Goal: Learn about a topic

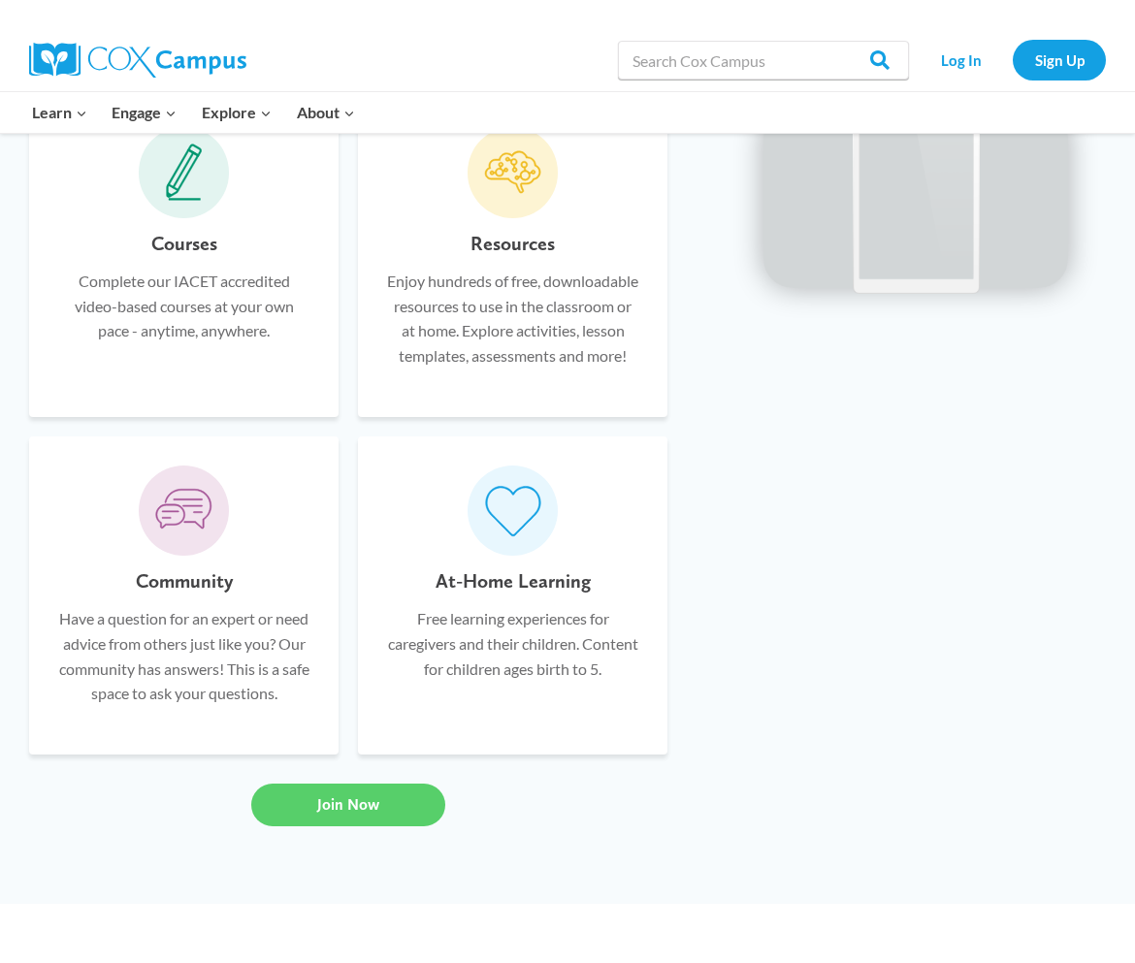
scroll to position [1371, 0]
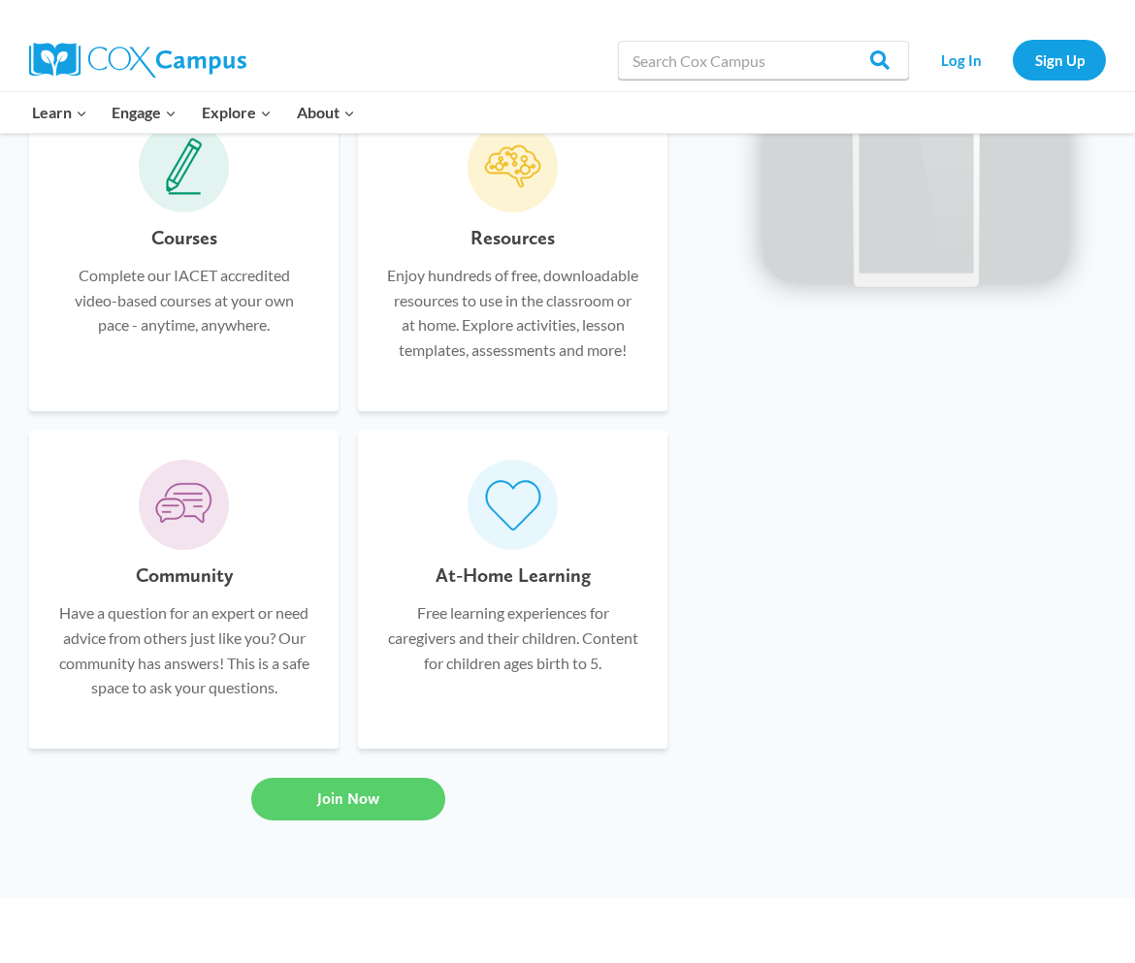
click at [126, 352] on div "Courses Complete our IACET accredited video-based courses at your own pace - an…" at bounding box center [183, 301] width 251 height 159
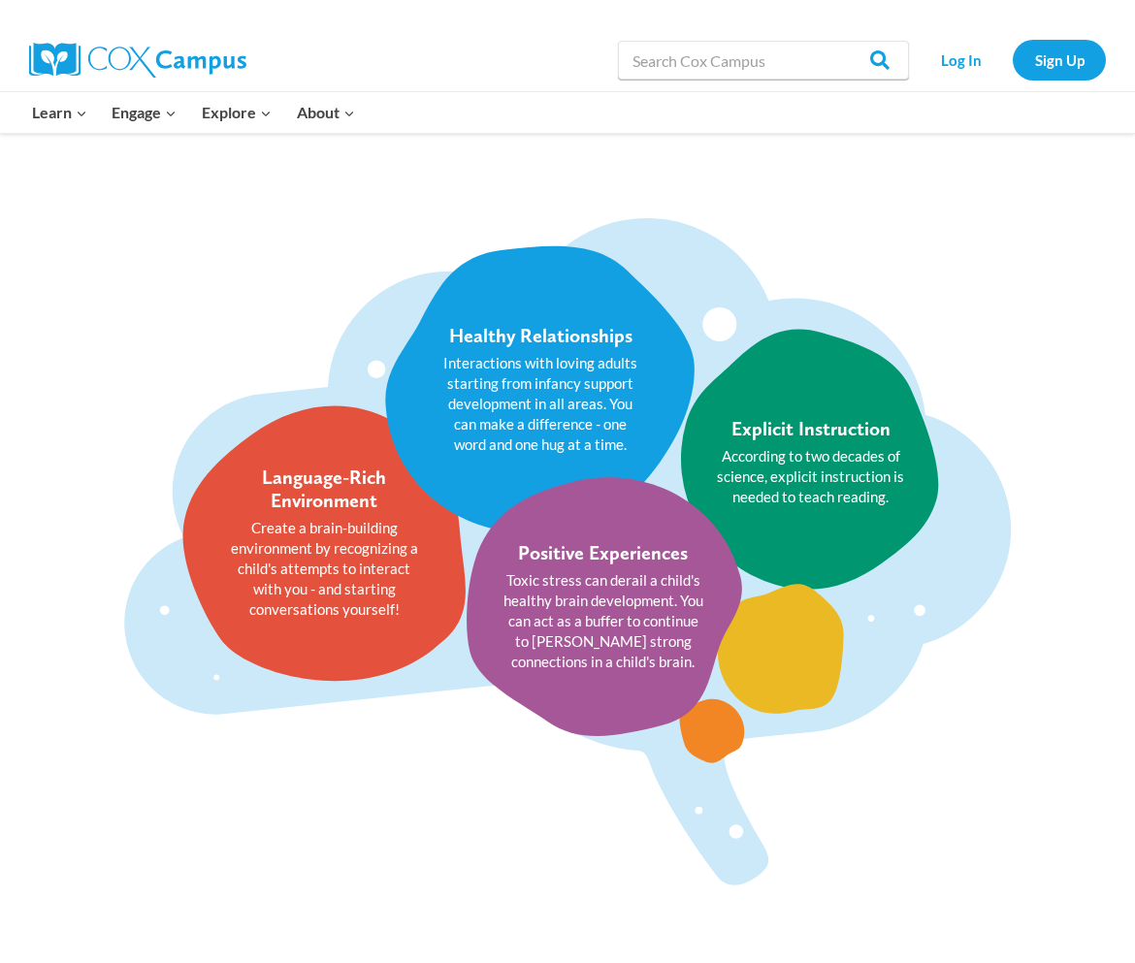
scroll to position [2362, 0]
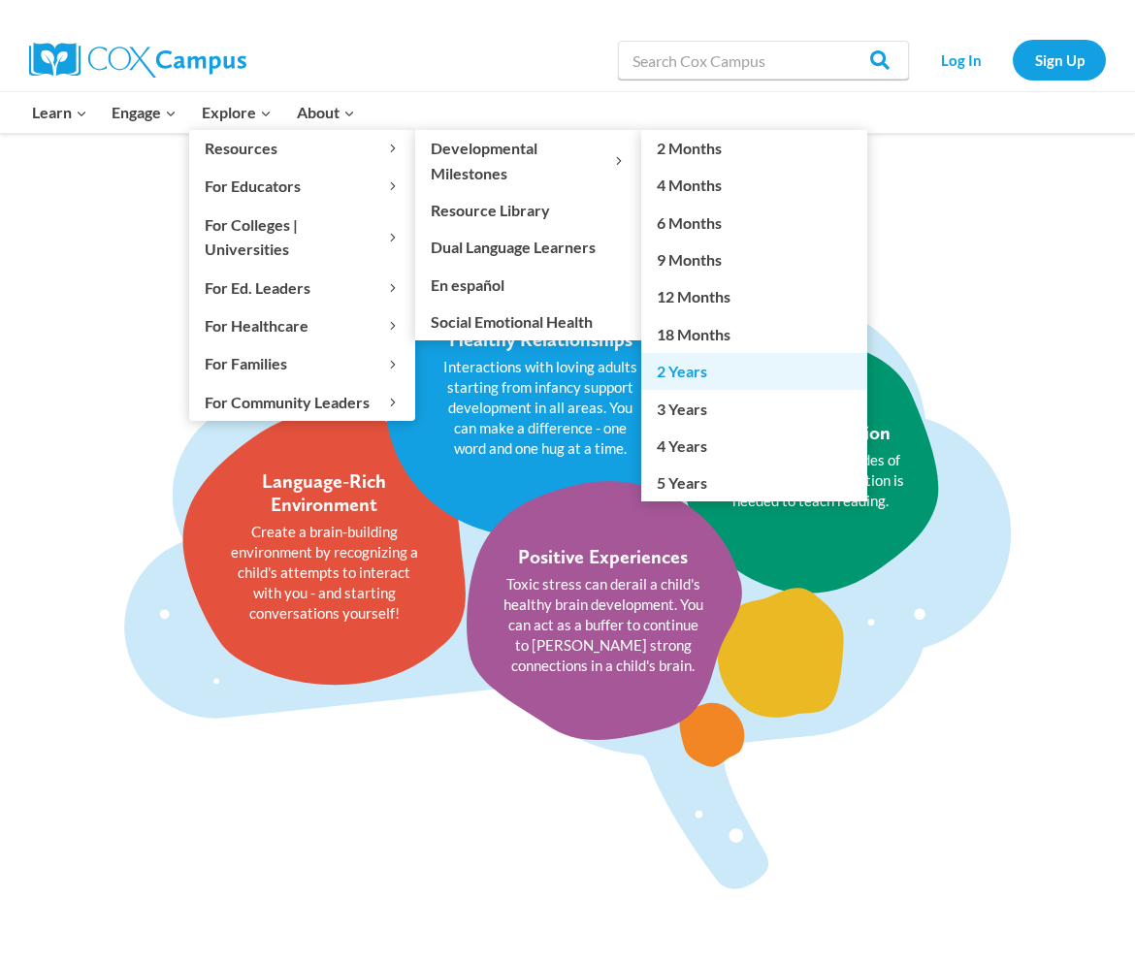
click at [693, 370] on link "2 Years" at bounding box center [754, 371] width 226 height 37
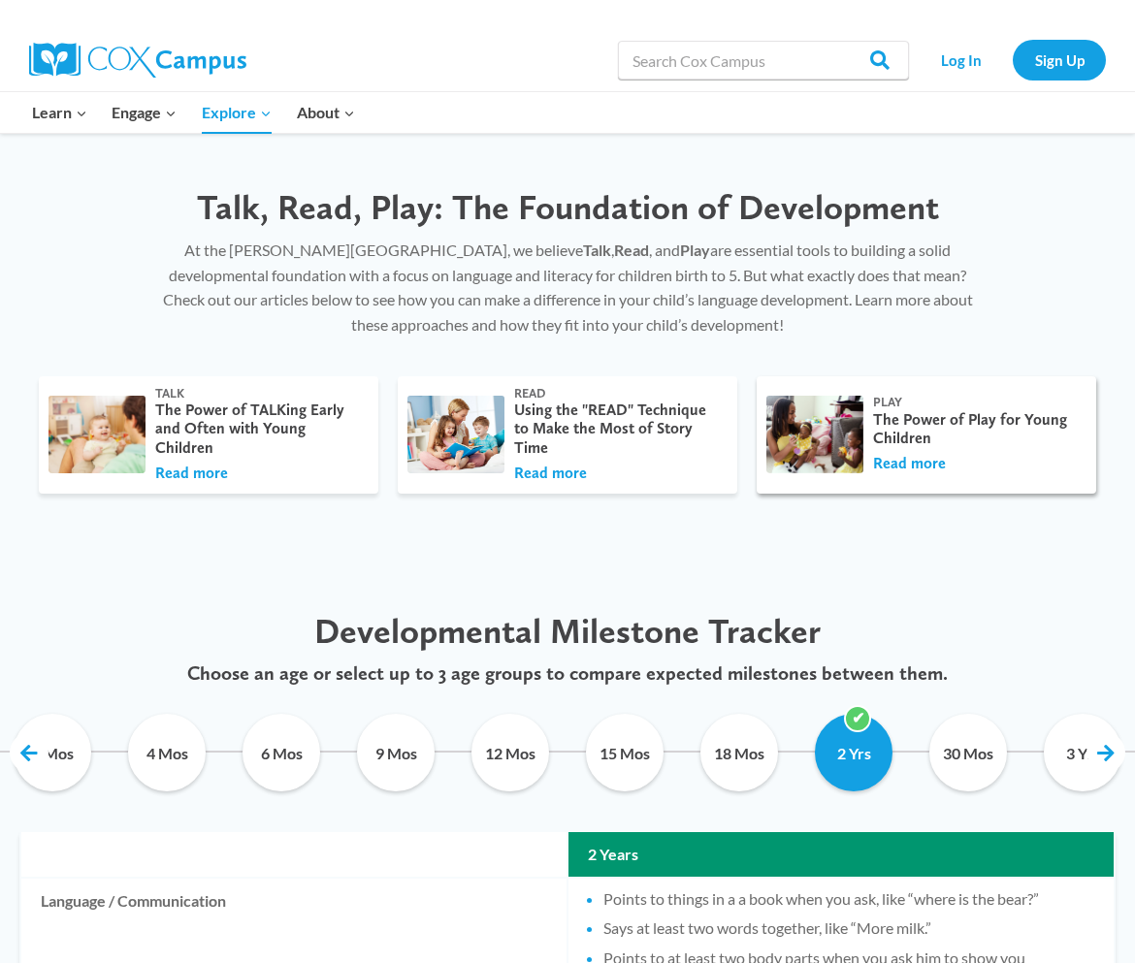
scroll to position [502, 0]
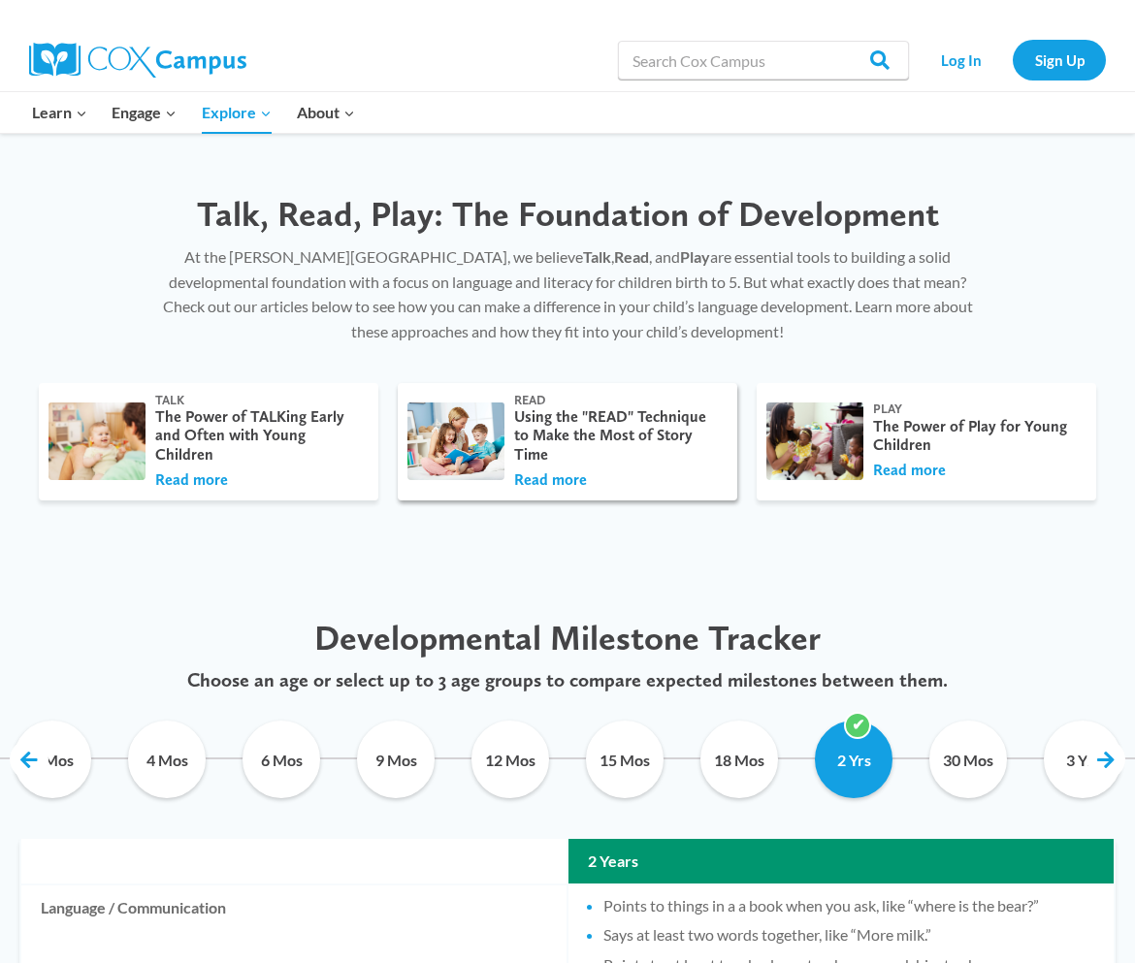
click at [576, 425] on div "Using the "READ" Technique to Make the Most of Story Time" at bounding box center [616, 435] width 204 height 56
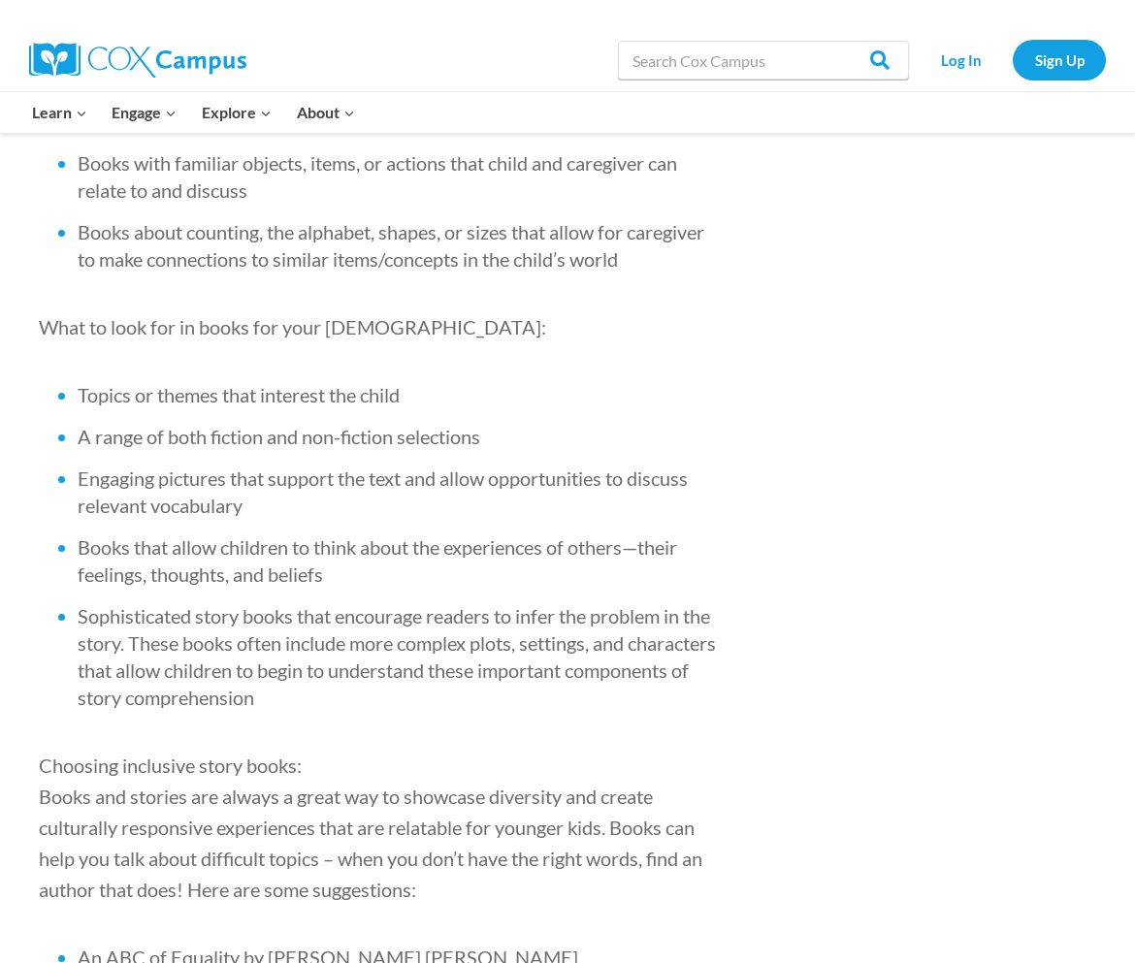
scroll to position [3610, 0]
